Goal: Information Seeking & Learning: Check status

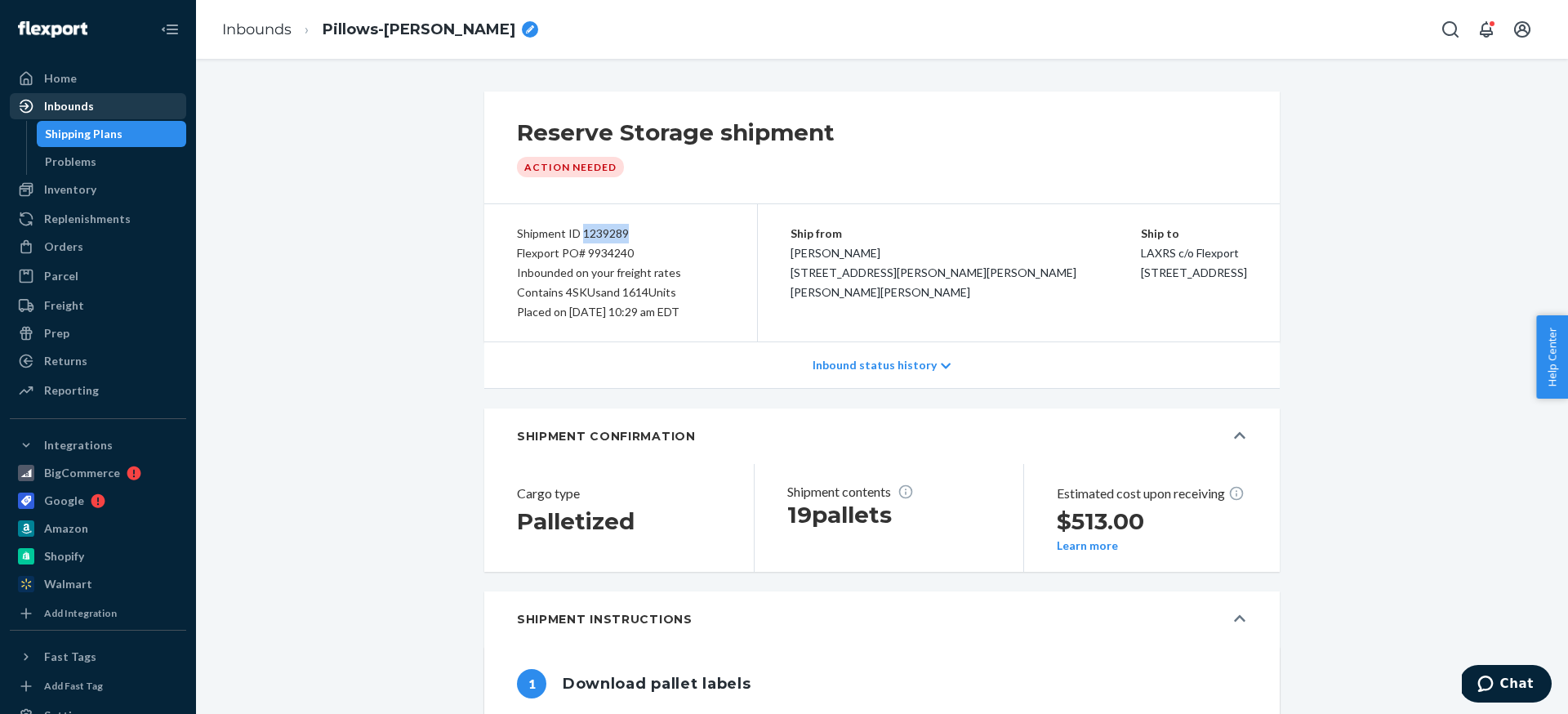
click at [70, 110] on div "Inbounds" at bounding box center [68, 106] width 49 height 16
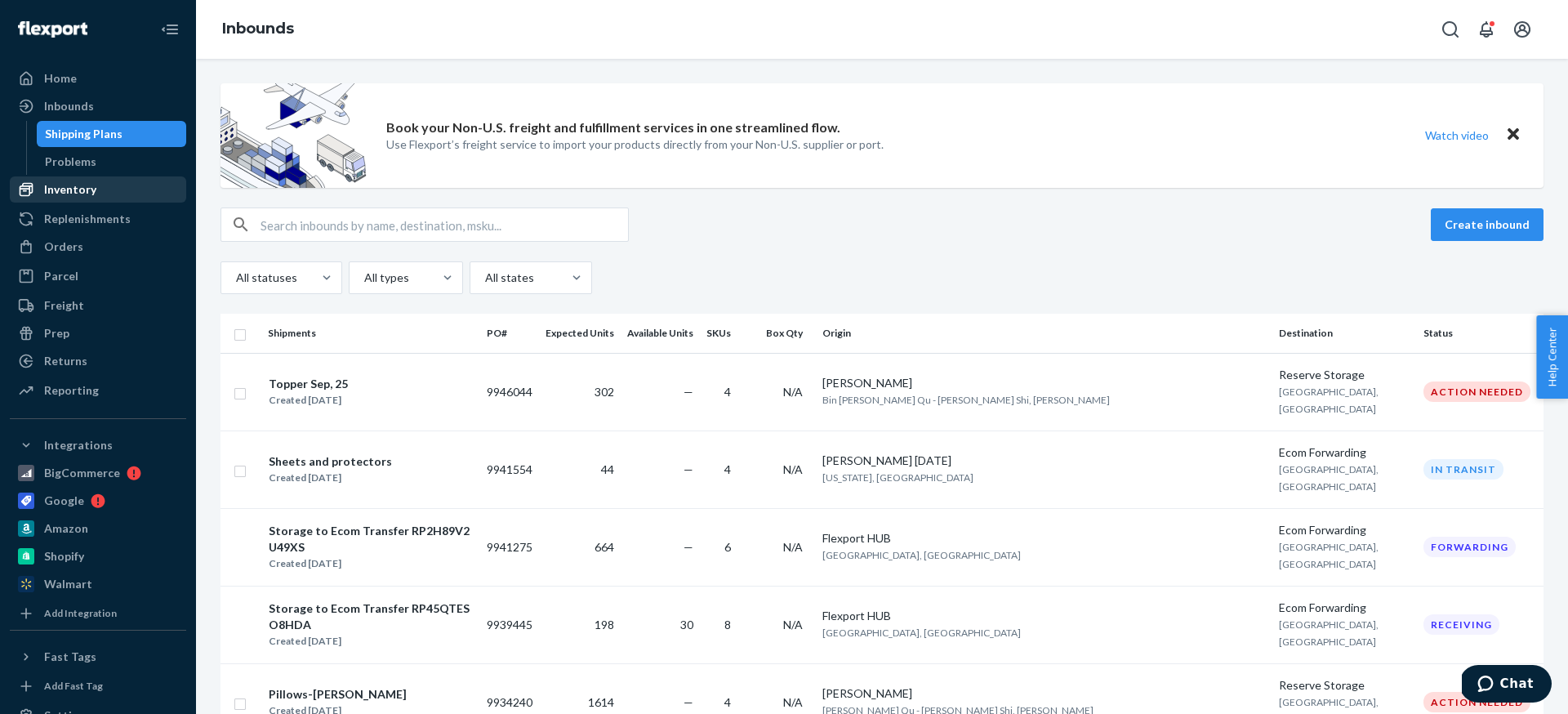
click at [68, 194] on div "Inventory" at bounding box center [70, 189] width 52 height 16
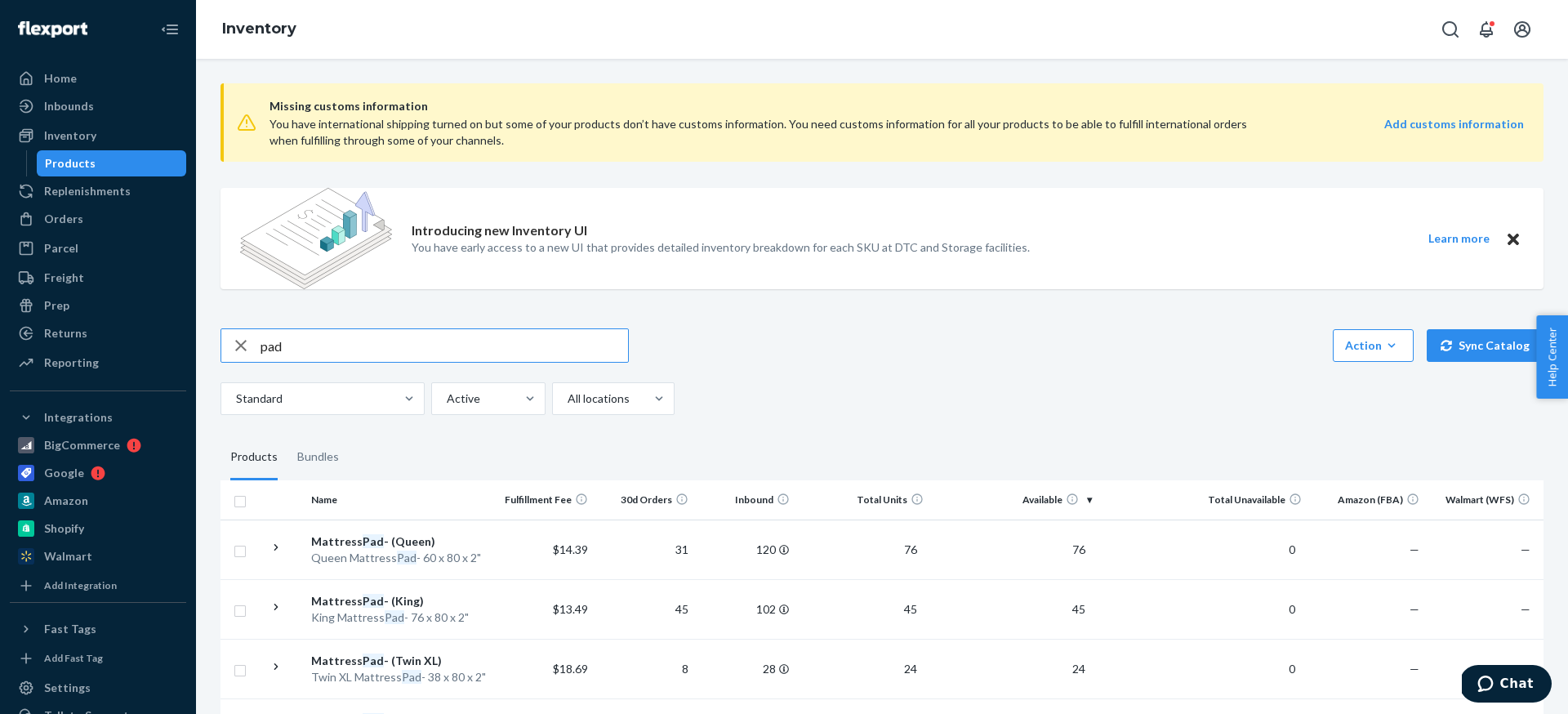
click at [309, 342] on input "pad" at bounding box center [444, 345] width 368 height 33
click at [313, 343] on input "pad" at bounding box center [444, 345] width 368 height 33
type input "cooling"
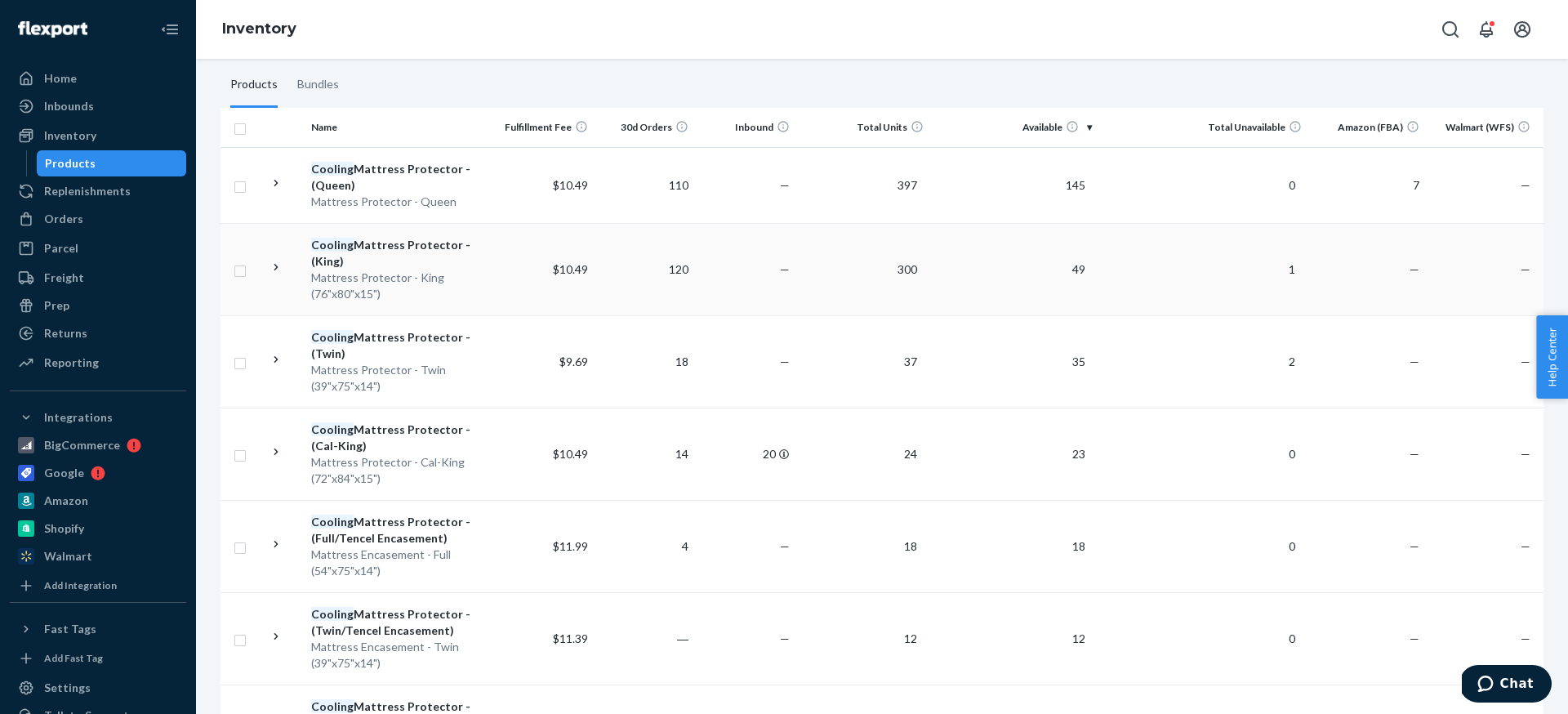
scroll to position [382, 0]
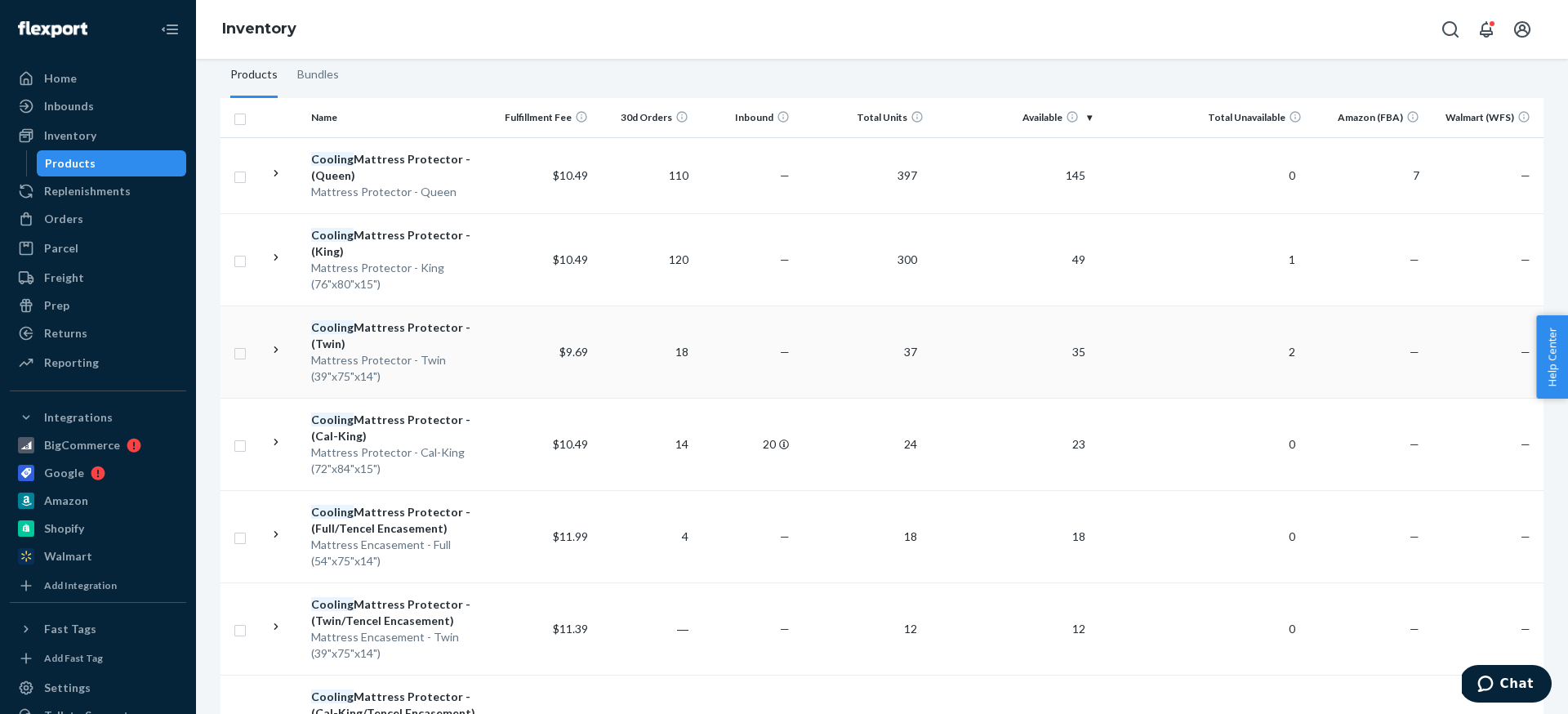
click at [503, 369] on td "$9.69" at bounding box center [543, 351] width 101 height 92
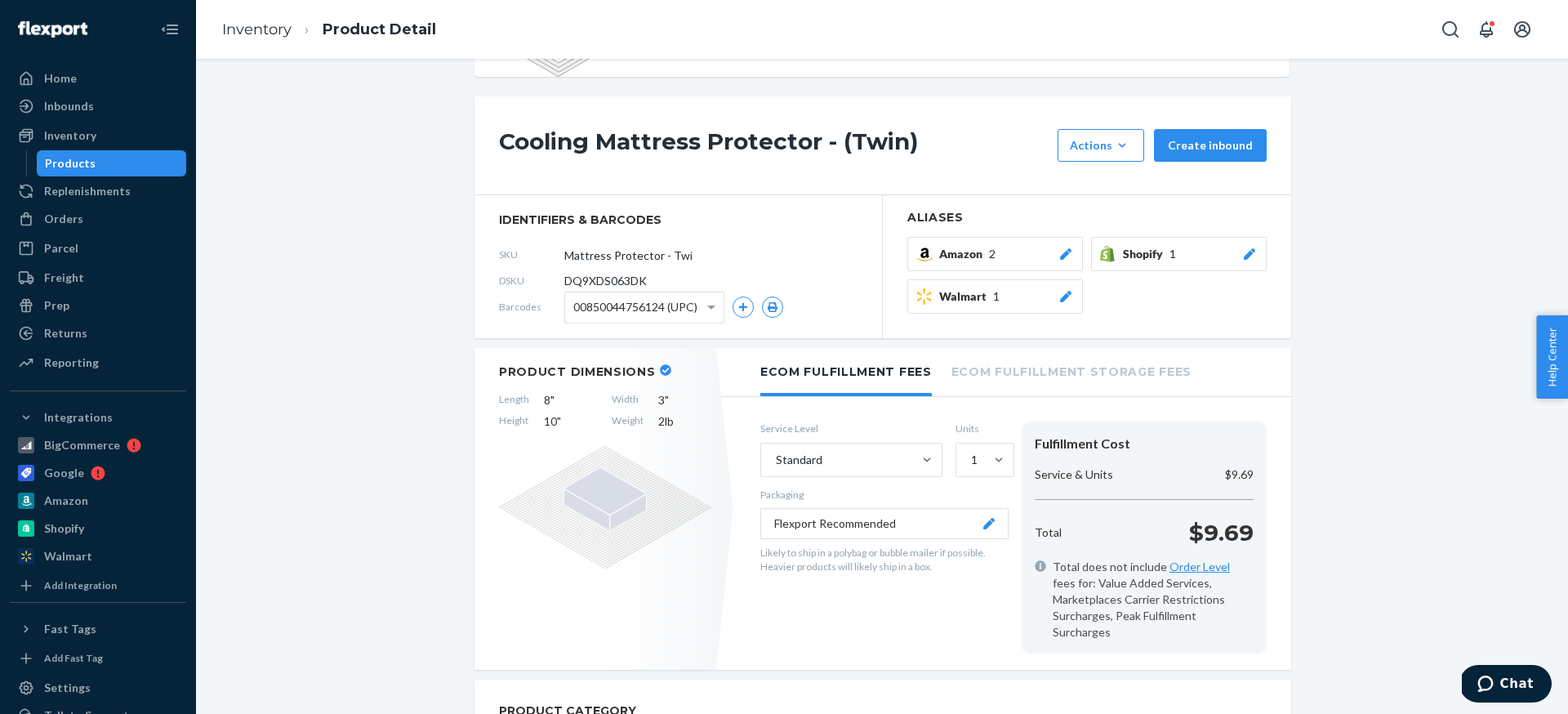
scroll to position [114, 0]
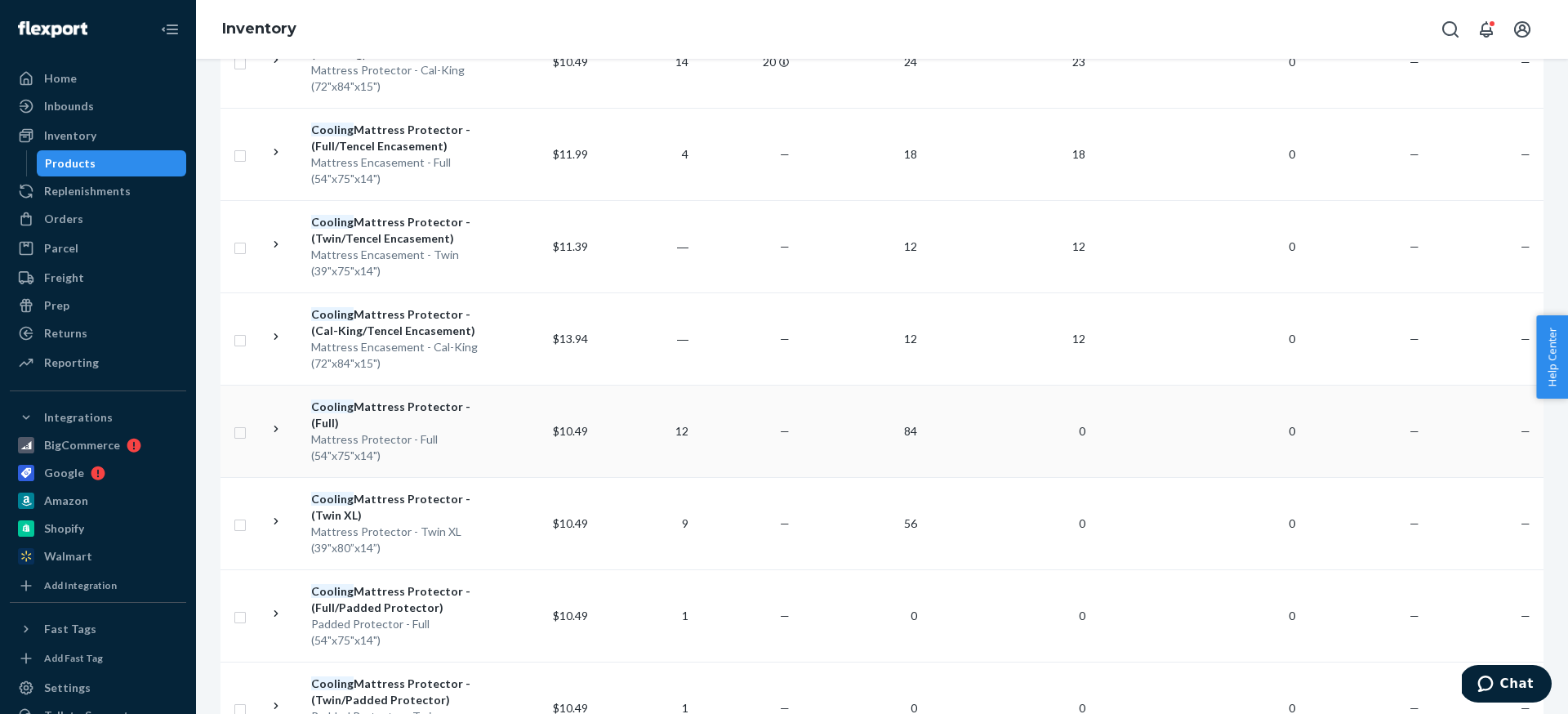
scroll to position [766, 0]
click at [634, 519] on td "9" at bounding box center [645, 521] width 101 height 92
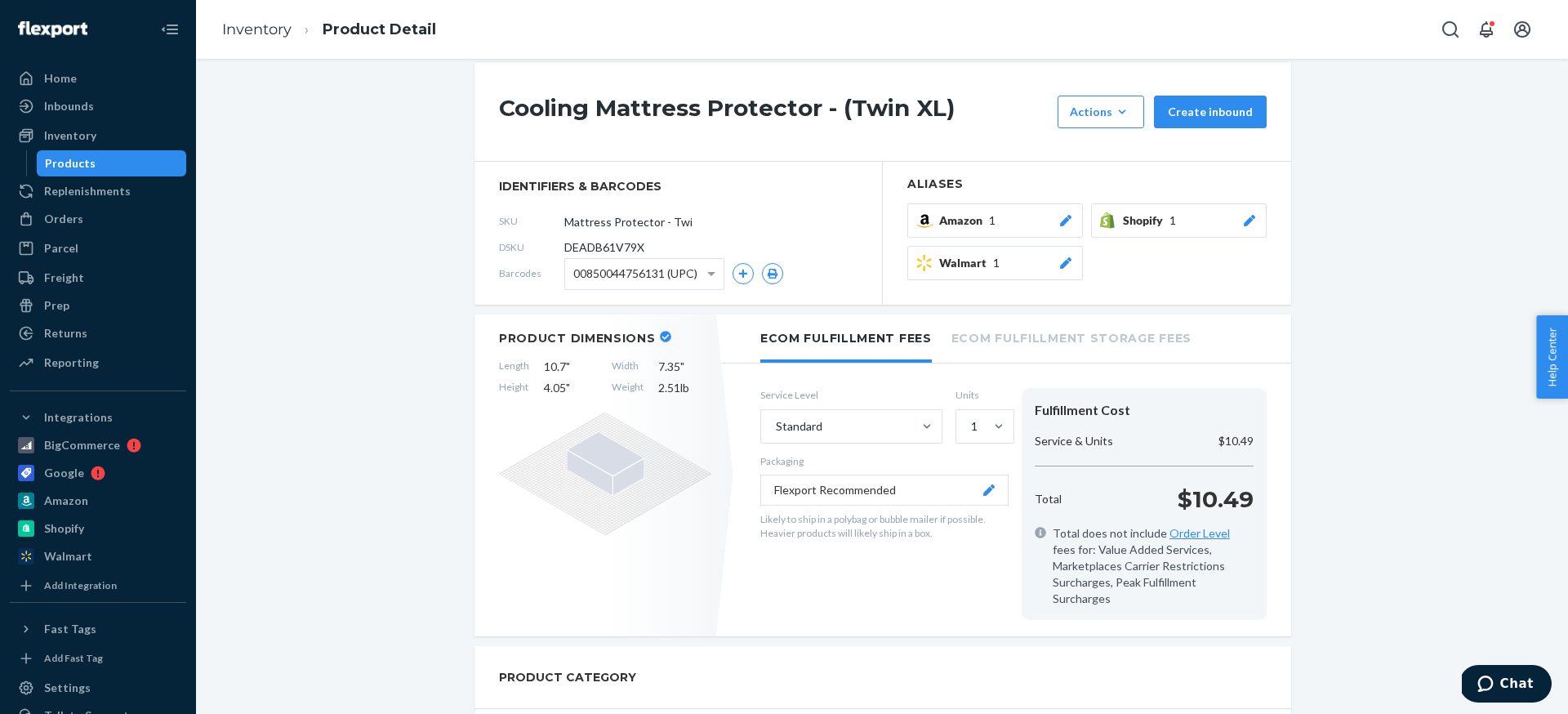
scroll to position [139, 0]
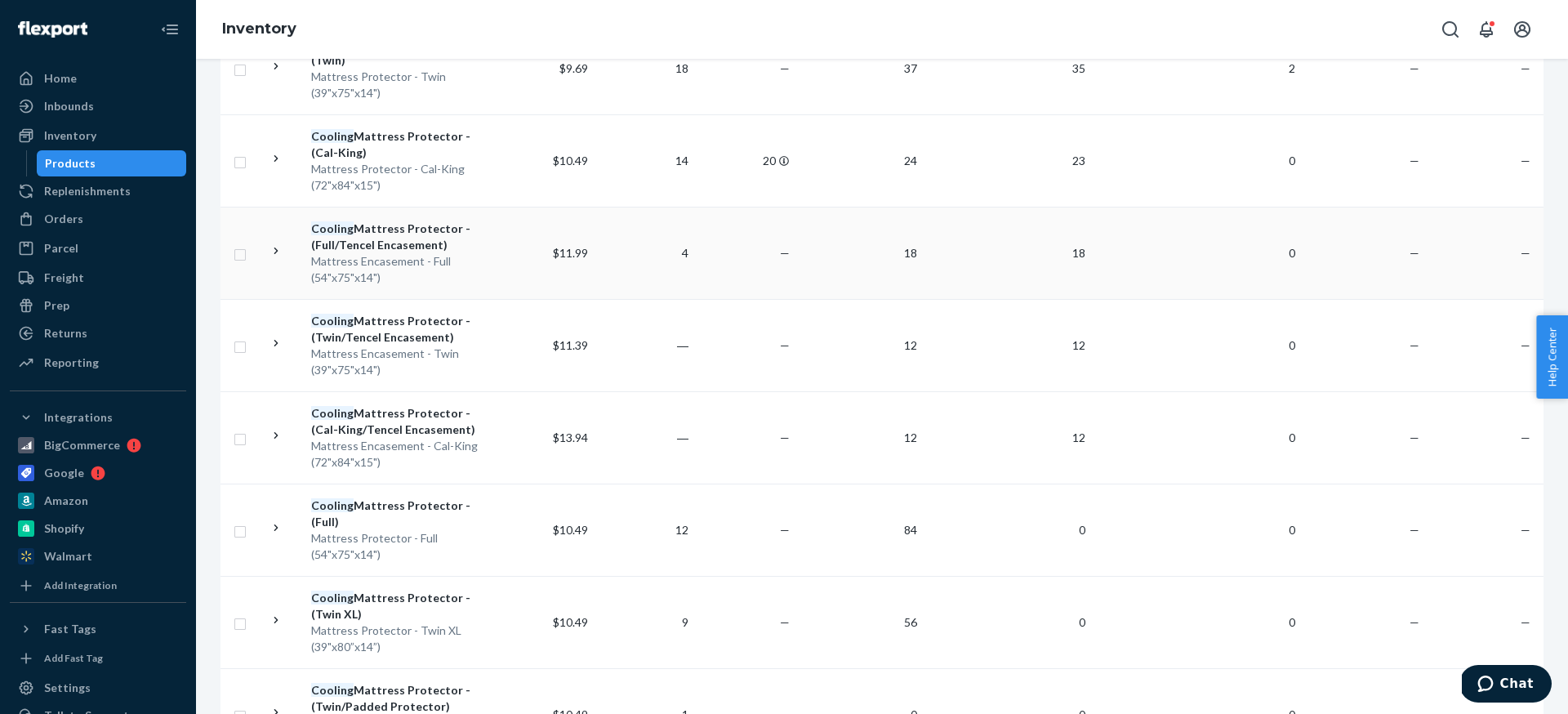
scroll to position [671, 0]
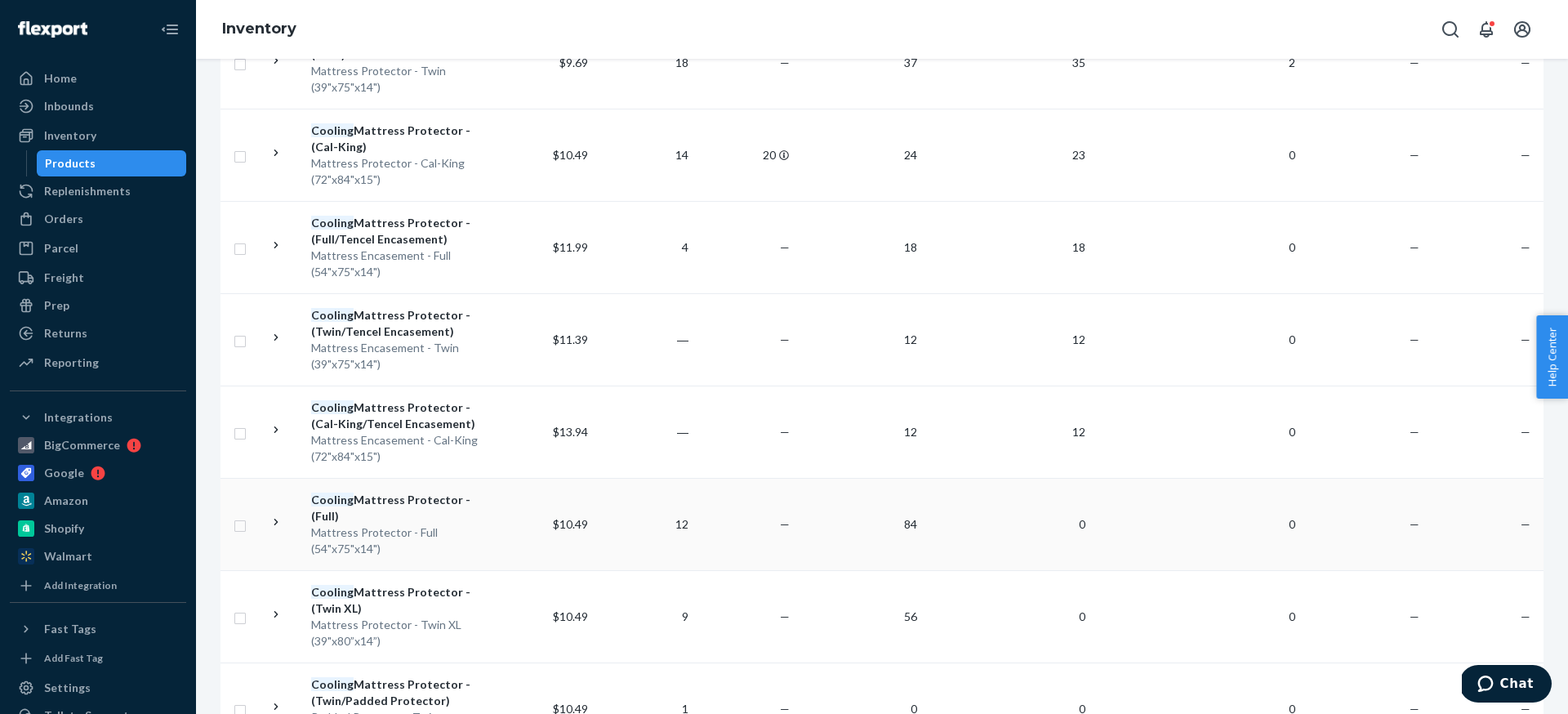
click at [476, 532] on div "Mattress Protector - Full (54"x75"x14")" at bounding box center [399, 540] width 176 height 33
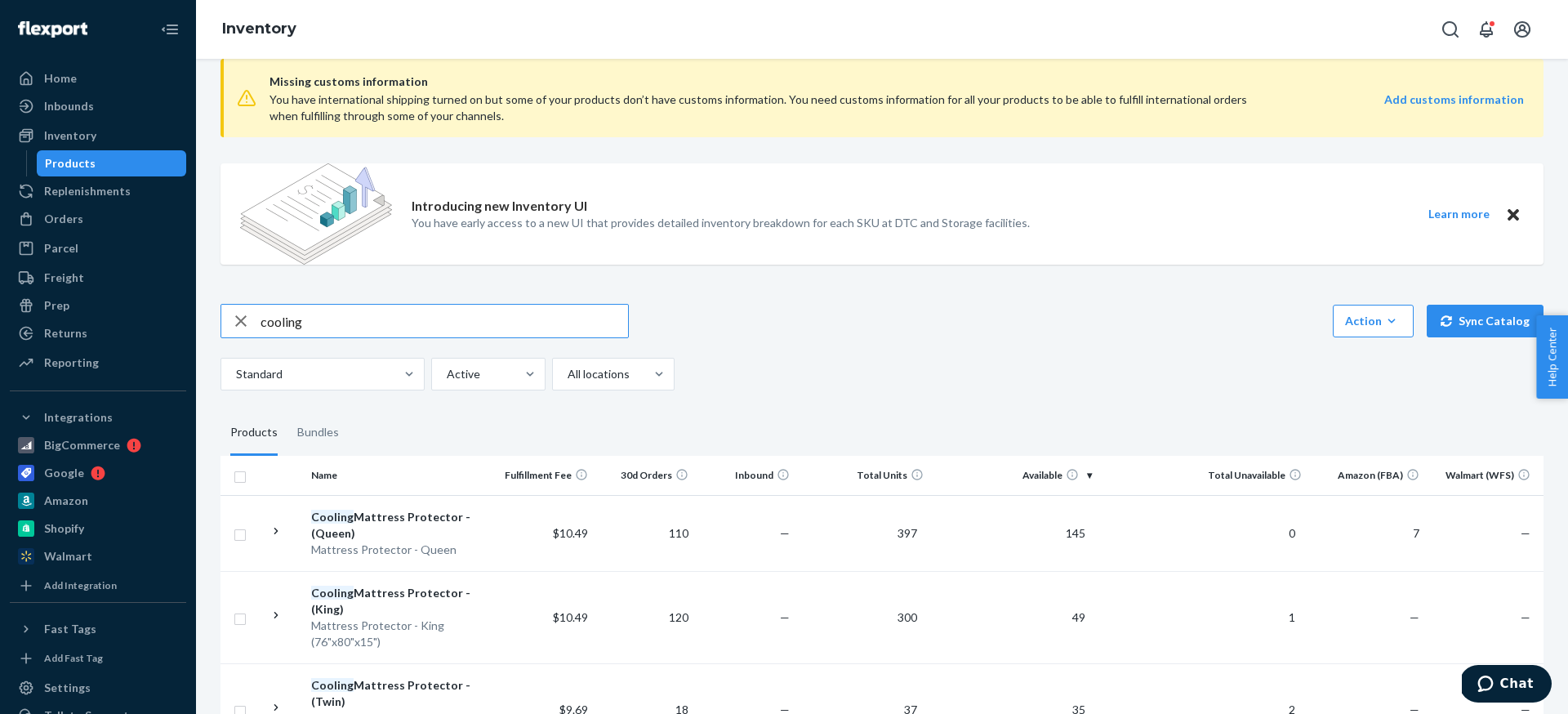
scroll to position [72, 0]
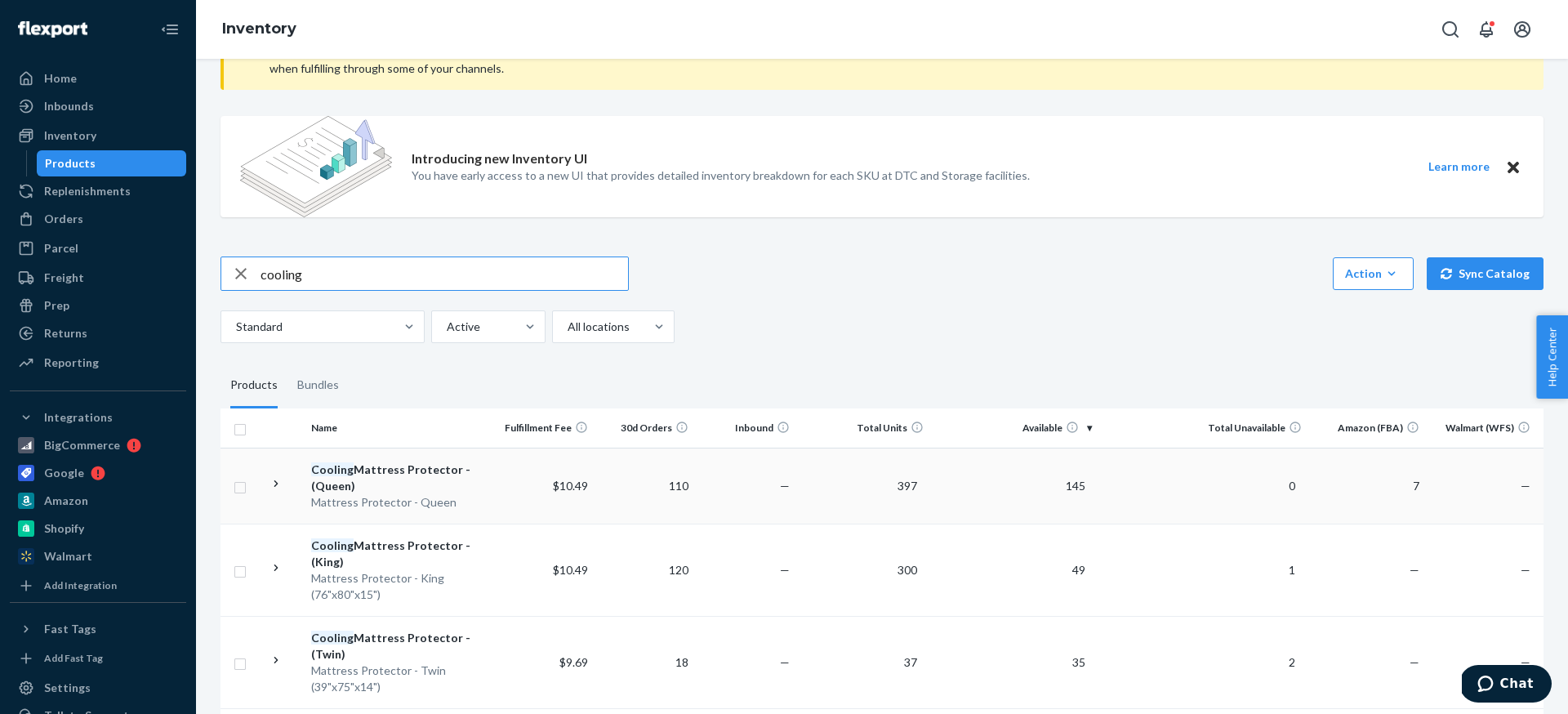
click at [496, 486] on td "$10.49" at bounding box center [543, 485] width 101 height 76
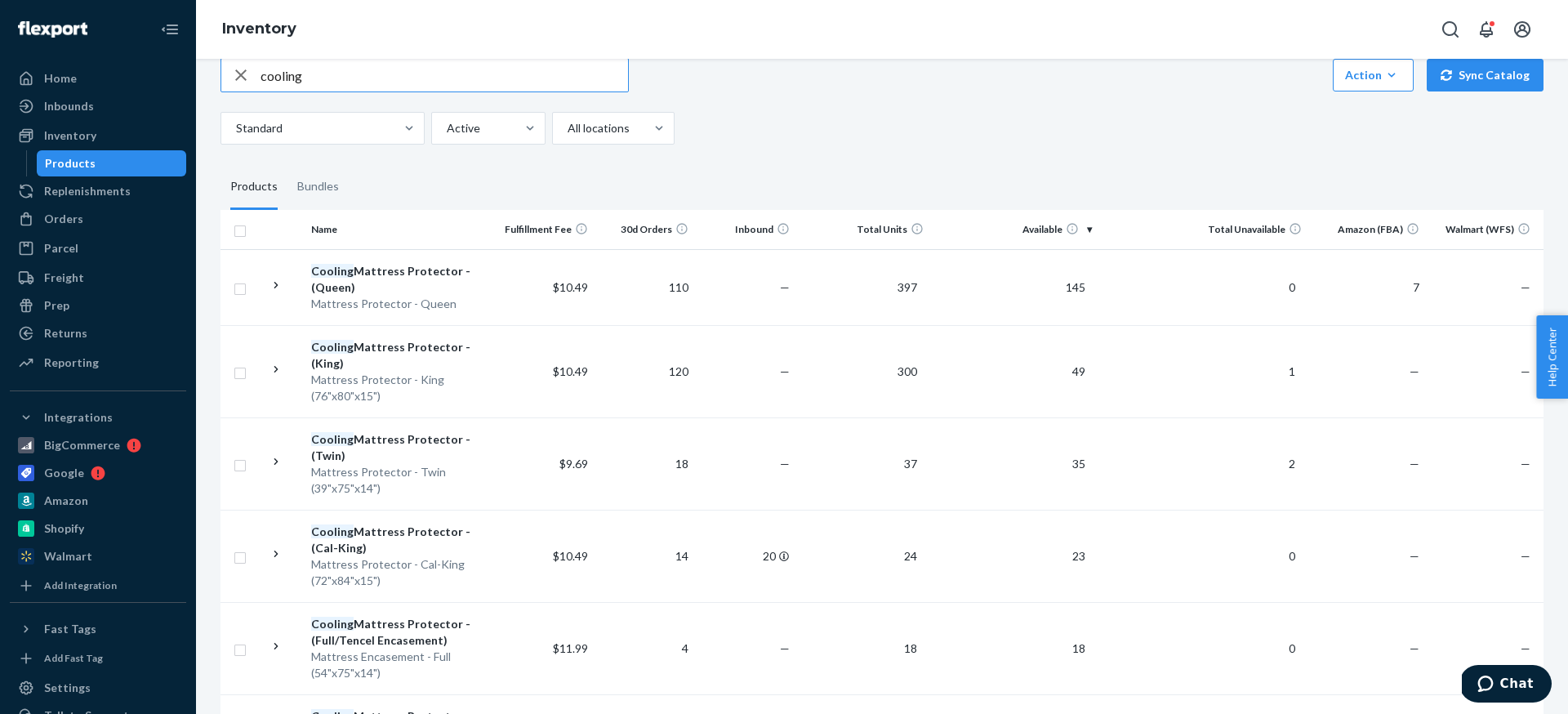
scroll to position [279, 0]
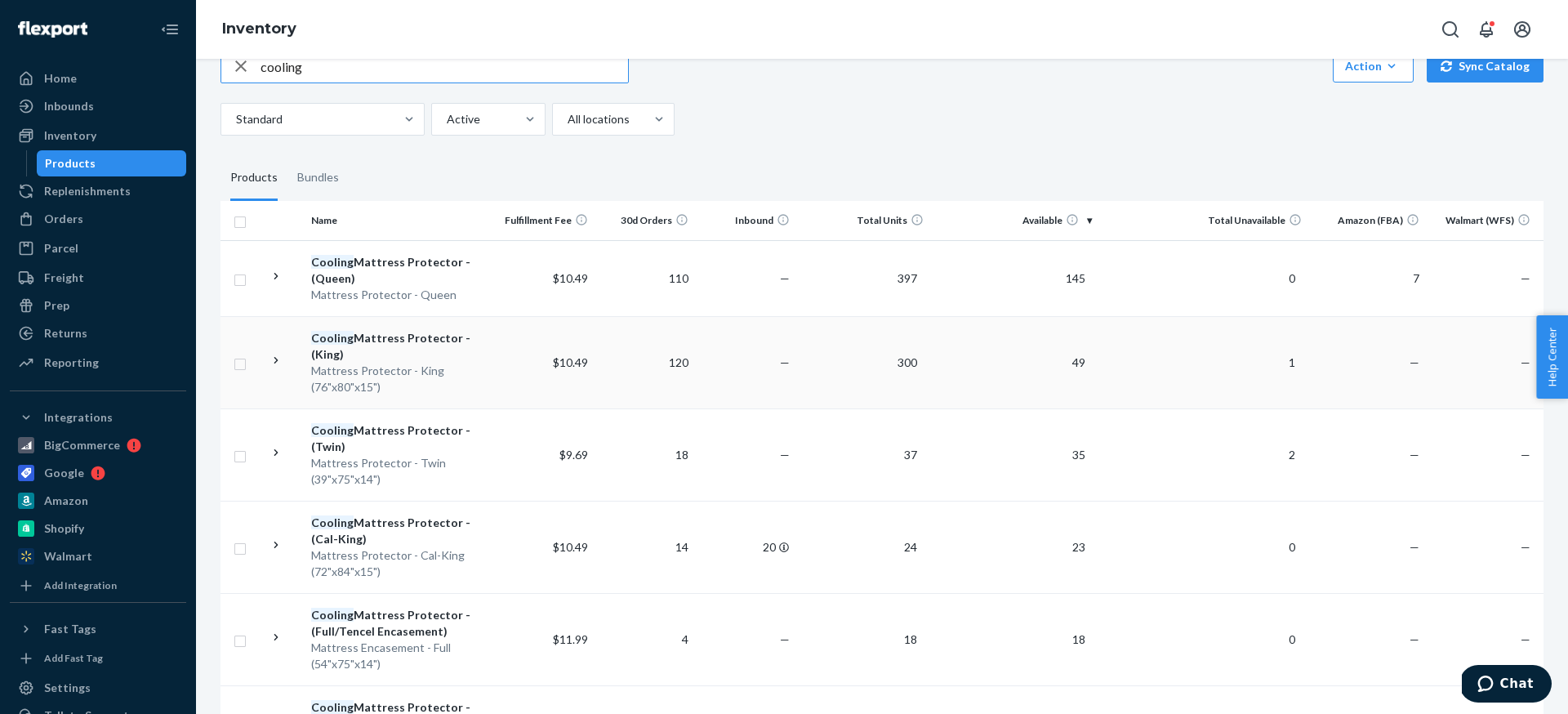
click at [506, 373] on td "$10.49" at bounding box center [543, 362] width 101 height 92
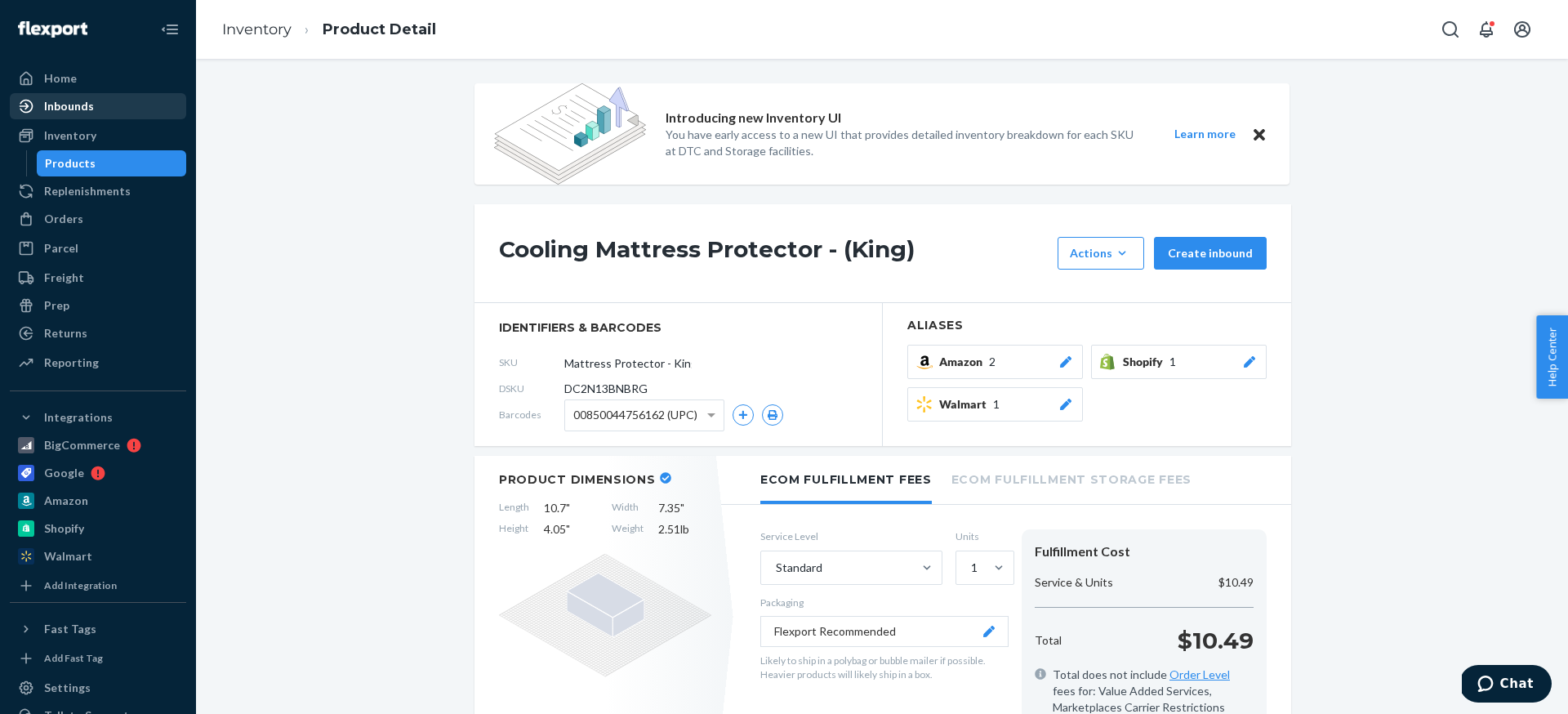
click at [107, 101] on div "Inbounds" at bounding box center [98, 107] width 173 height 23
